Goal: Go to known website: Access a specific website the user already knows

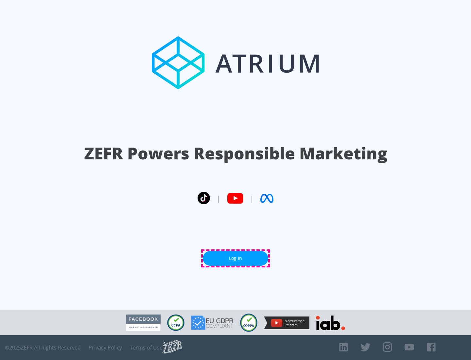
click at [236, 258] on link "Log In" at bounding box center [235, 258] width 65 height 15
